Goal: Check status

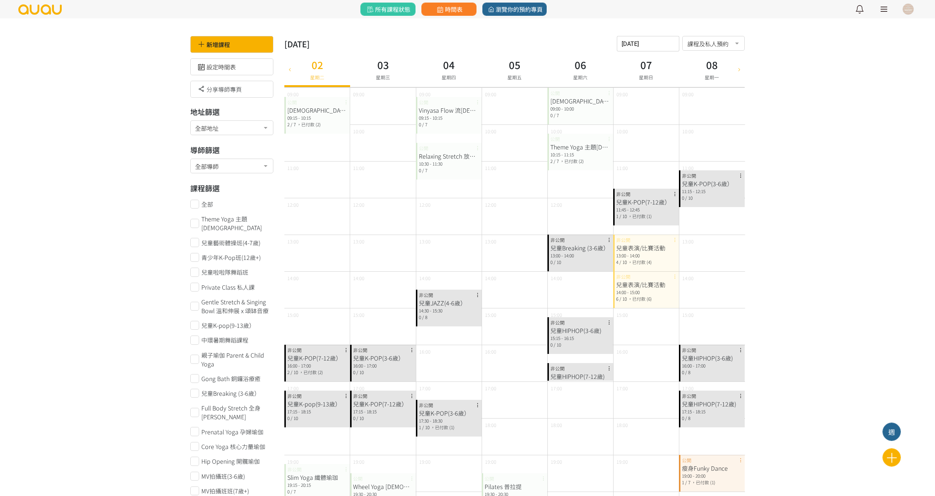
click at [629, 246] on div "兒童表演/比賽活動" at bounding box center [646, 248] width 60 height 9
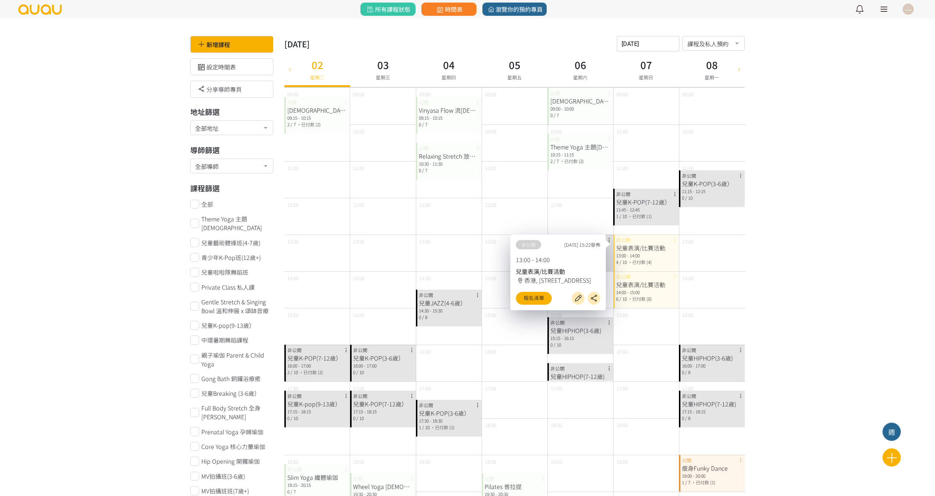
click at [650, 294] on div "14:00 - 15:00" at bounding box center [646, 292] width 60 height 7
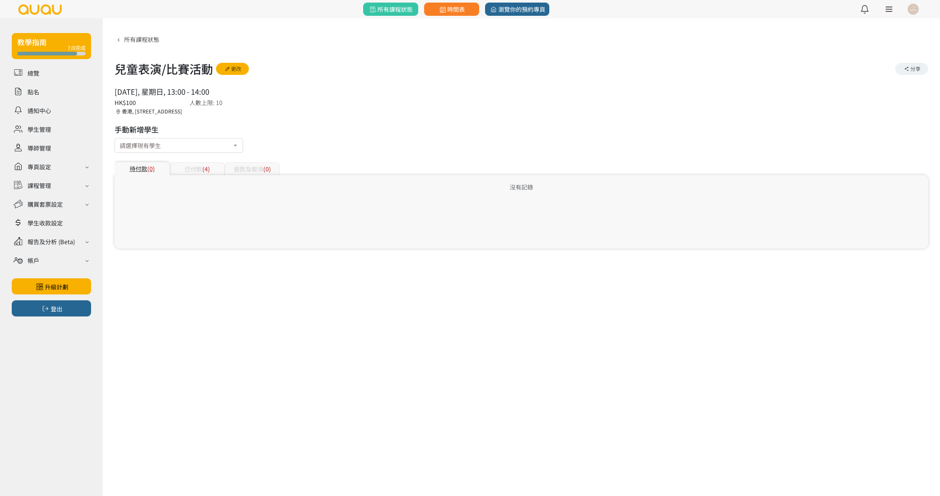
click at [209, 168] on span "(4)" at bounding box center [206, 169] width 8 height 9
click at [218, 166] on div "已付款 (6)" at bounding box center [197, 168] width 55 height 13
